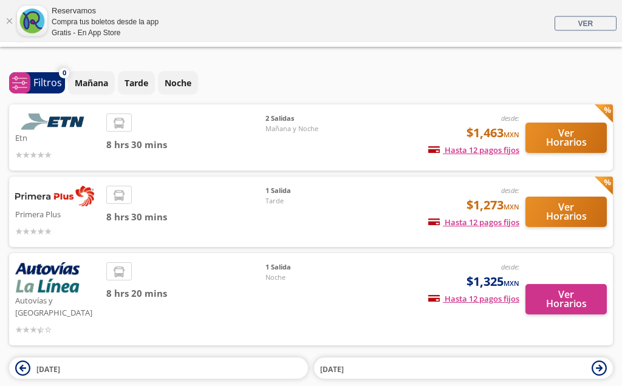
scroll to position [22, 0]
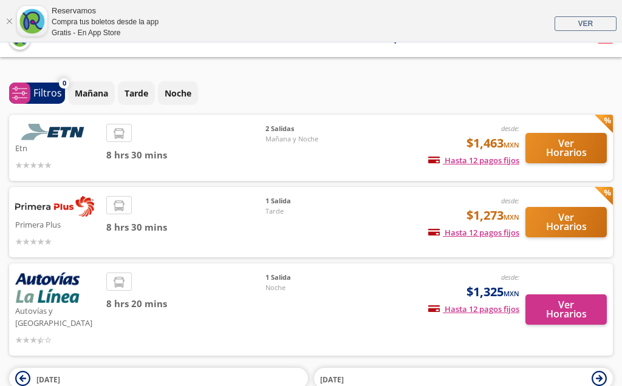
click at [304, 137] on div "2 [PERSON_NAME][DATE] y Noche" at bounding box center [308, 148] width 85 height 48
click at [329, 141] on div "2 [PERSON_NAME][DATE] y Noche" at bounding box center [308, 148] width 85 height 48
click at [277, 124] on span "2 Salidas" at bounding box center [308, 129] width 85 height 10
click at [569, 145] on button "Ver Horarios" at bounding box center [566, 148] width 81 height 30
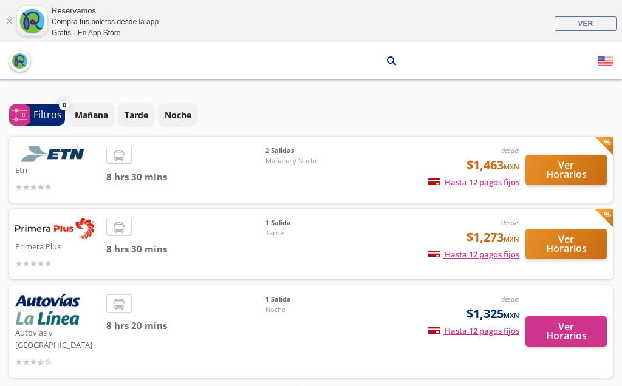
scroll to position [22, 0]
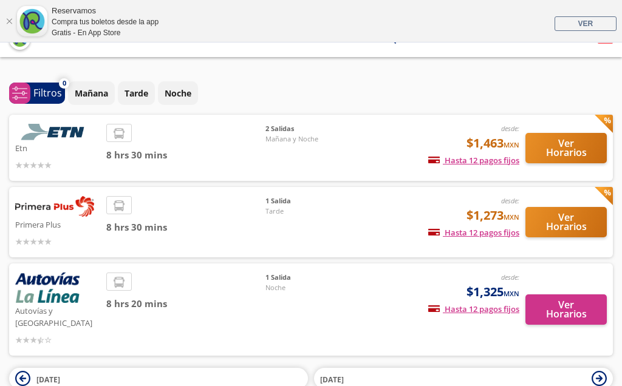
click at [312, 205] on div "1 Salida Tarde" at bounding box center [308, 222] width 85 height 52
click at [565, 207] on button "Ver Horarios" at bounding box center [566, 222] width 81 height 30
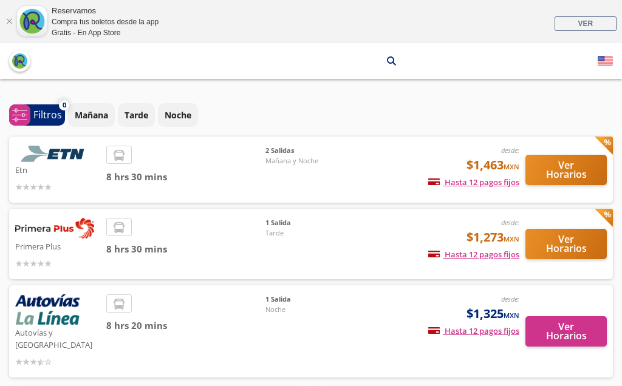
scroll to position [22, 0]
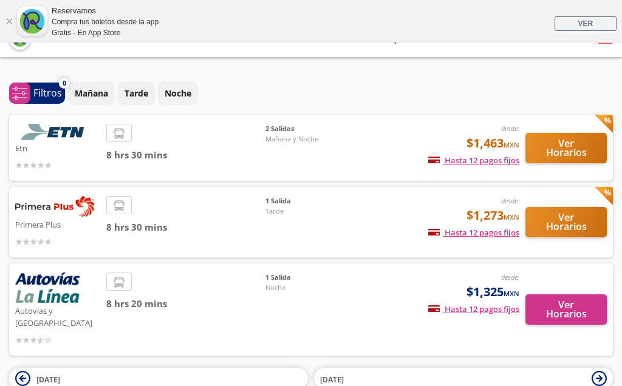
click at [565, 211] on button "Ver Horarios" at bounding box center [566, 222] width 81 height 30
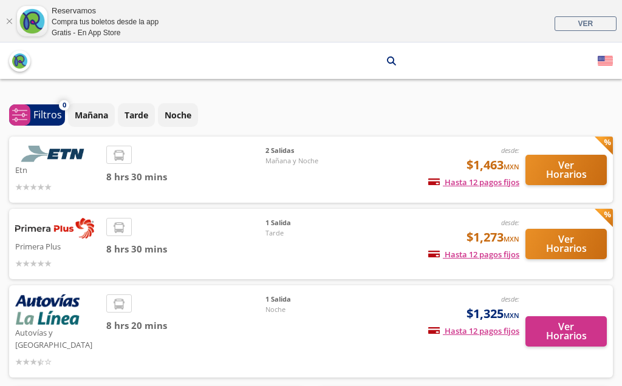
scroll to position [22, 0]
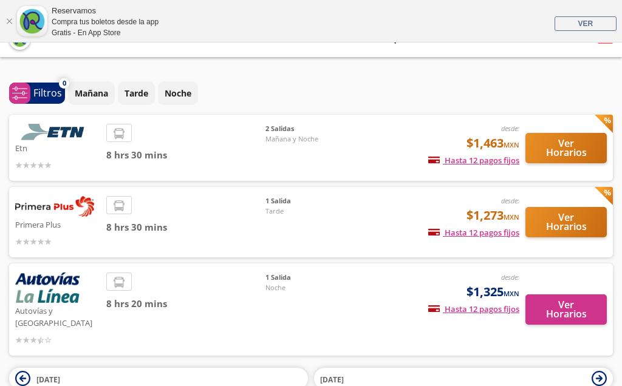
click at [566, 295] on button "Ver Horarios" at bounding box center [566, 310] width 81 height 30
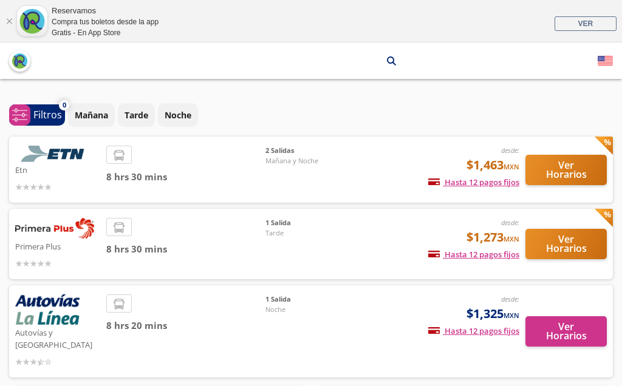
click at [387, 58] on icon "search" at bounding box center [391, 61] width 9 height 9
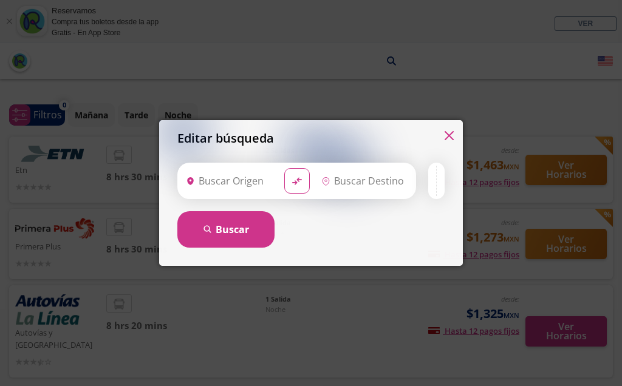
click at [249, 174] on input "Origen" at bounding box center [228, 181] width 94 height 30
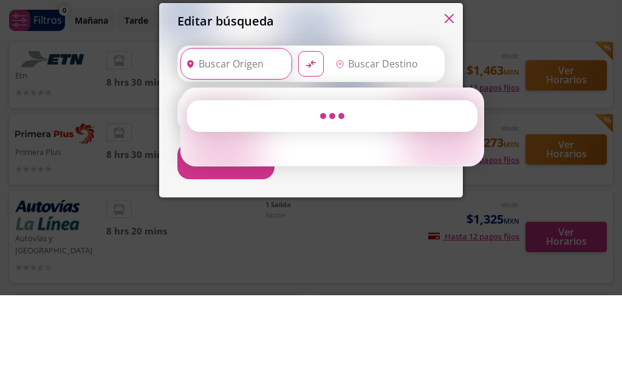
type input "[GEOGRAPHIC_DATA], [GEOGRAPHIC_DATA]"
type input "Apatzingán, [GEOGRAPHIC_DATA]"
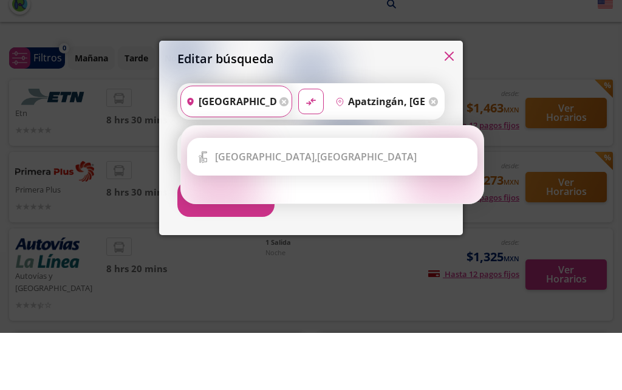
type input "[GEOGRAPHIC_DATA], distrito fed"
click at [400, 143] on input "Apatzingán, [GEOGRAPHIC_DATA]" at bounding box center [378, 158] width 95 height 30
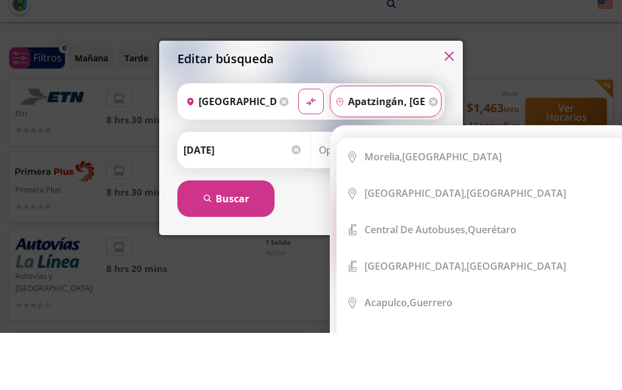
click at [433, 154] on icon at bounding box center [433, 158] width 9 height 9
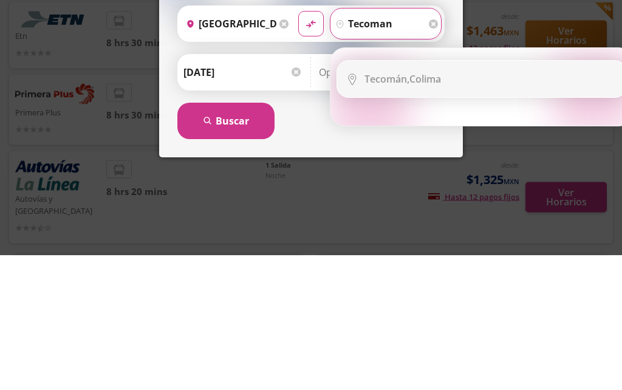
click at [441, 207] on div "Tecomán, Colima" at bounding box center [403, 213] width 77 height 13
type input "Tecomán, Colima"
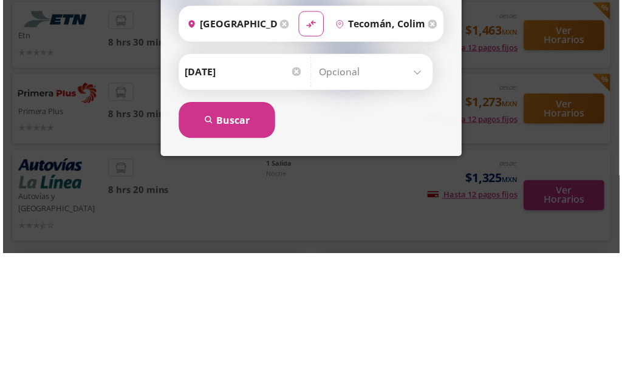
scroll to position [61, 0]
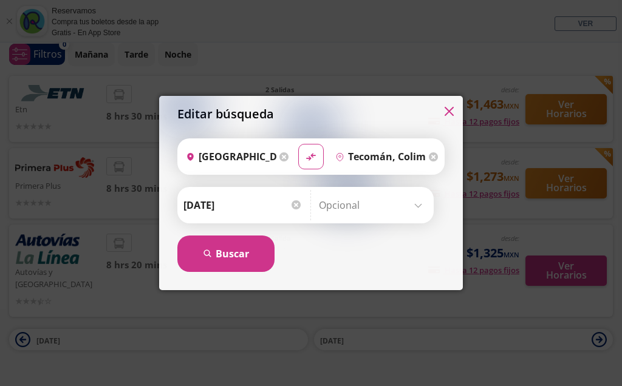
click at [239, 259] on button "search [GEOGRAPHIC_DATA]" at bounding box center [225, 254] width 97 height 36
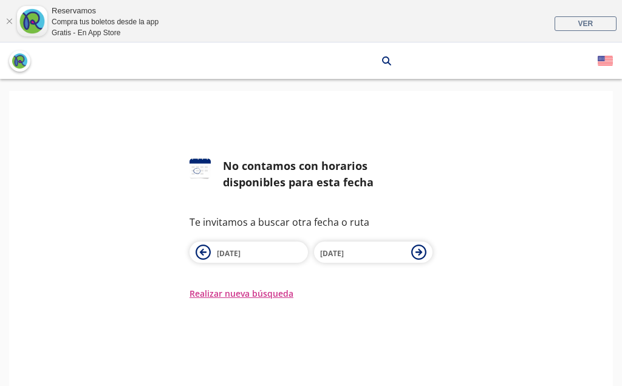
click at [225, 297] on button "Realizar nueva búsqueda" at bounding box center [242, 293] width 104 height 13
click at [388, 60] on div "search" at bounding box center [386, 60] width 21 height 21
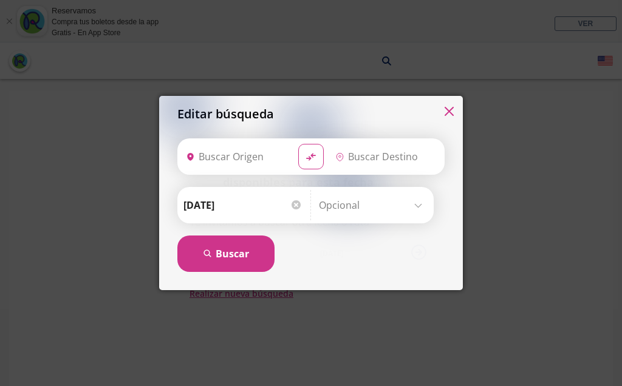
type input "[GEOGRAPHIC_DATA], [GEOGRAPHIC_DATA]"
type input "Tecomán, Colima"
